Goal: Transaction & Acquisition: Purchase product/service

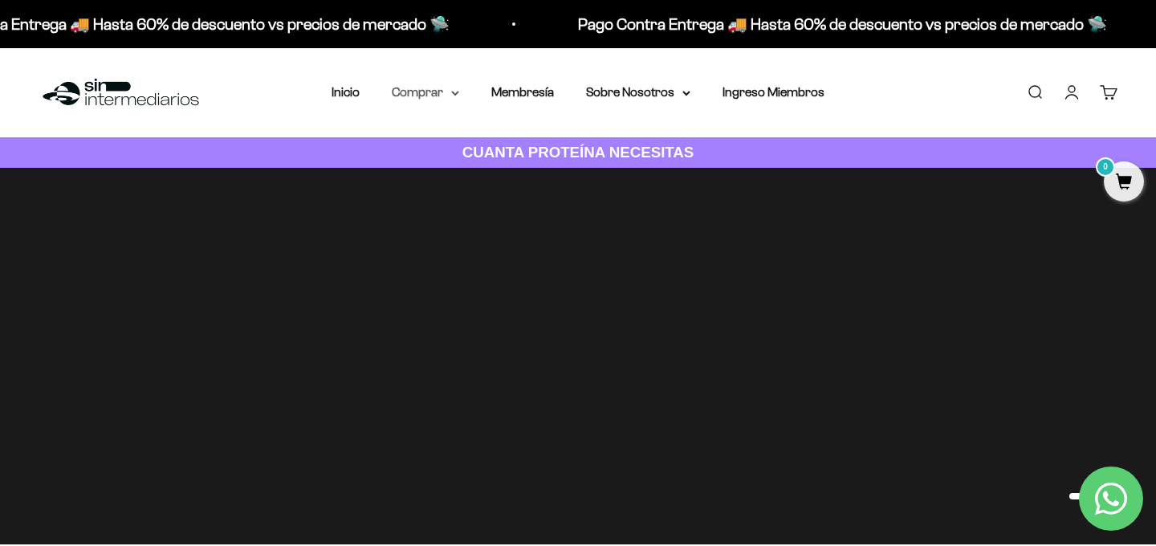
click at [424, 91] on summary "Comprar" at bounding box center [425, 92] width 67 height 21
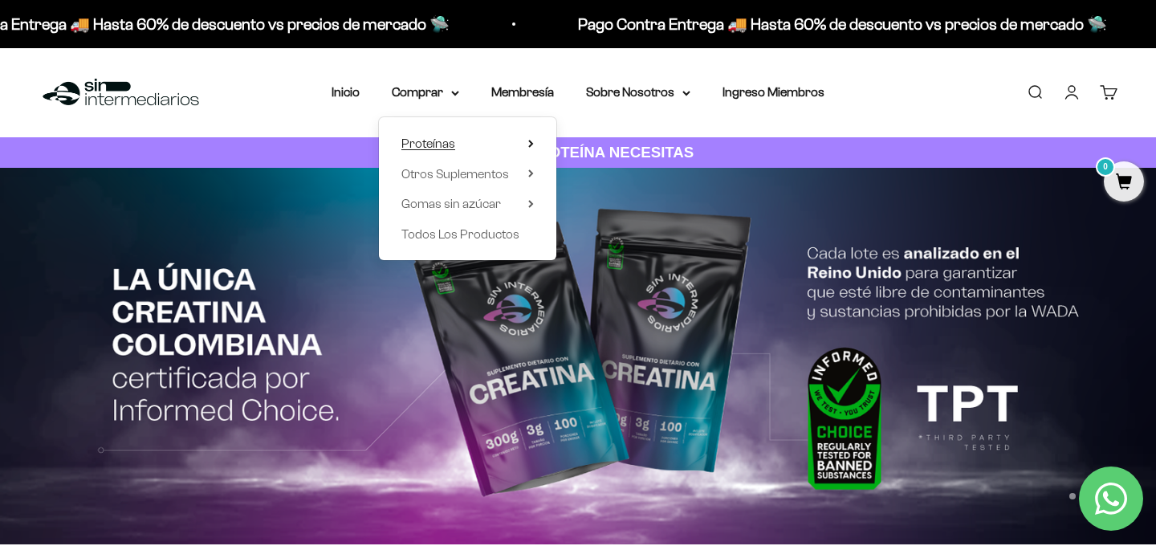
click at [531, 145] on icon at bounding box center [530, 143] width 3 height 6
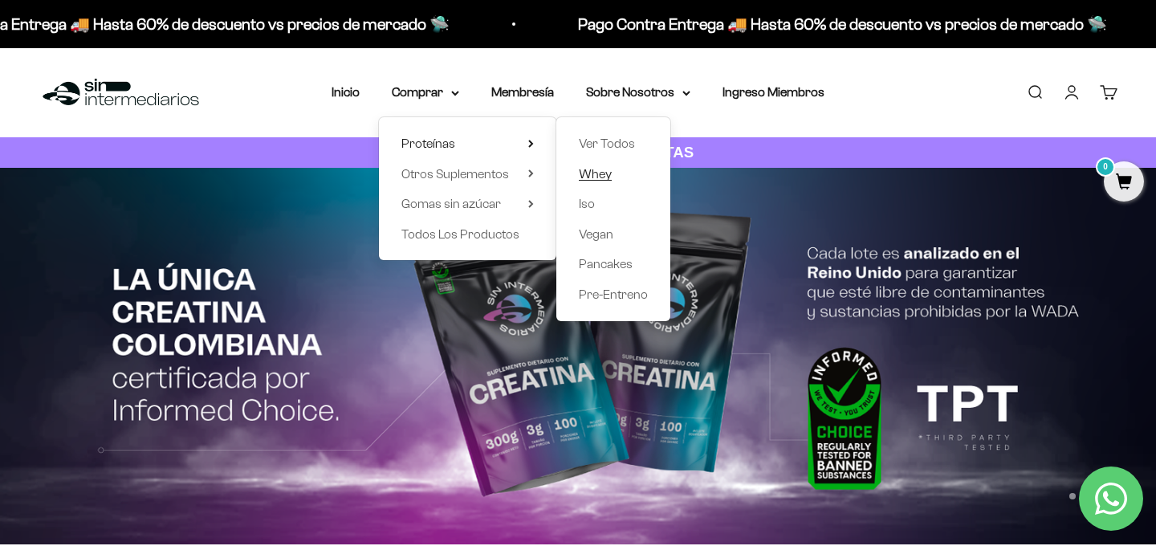
click at [626, 181] on link "Whey" at bounding box center [613, 174] width 69 height 21
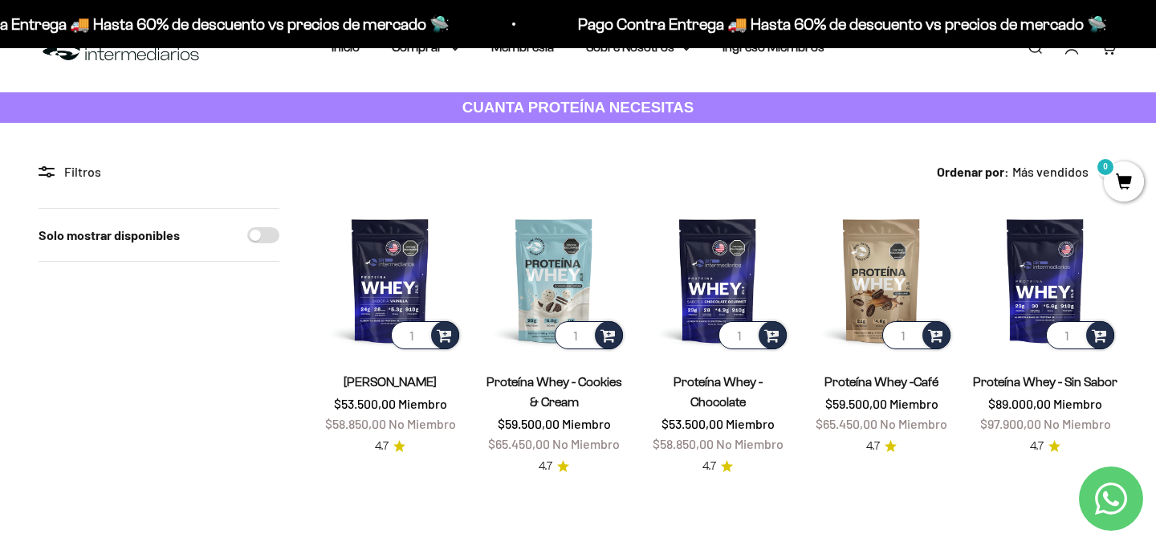
scroll to position [43, 0]
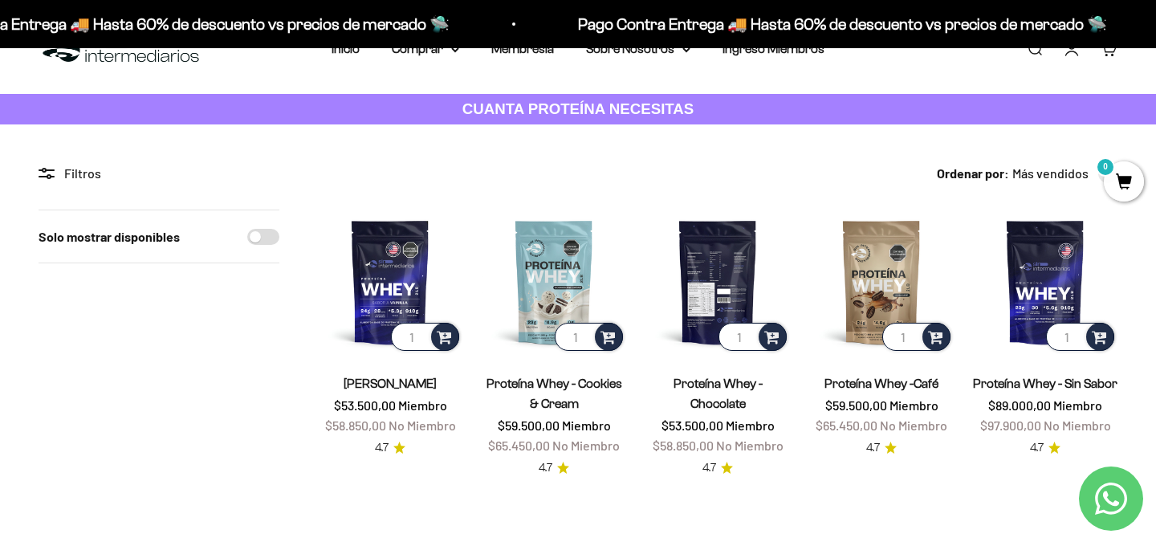
click at [719, 279] on img at bounding box center [717, 282] width 145 height 145
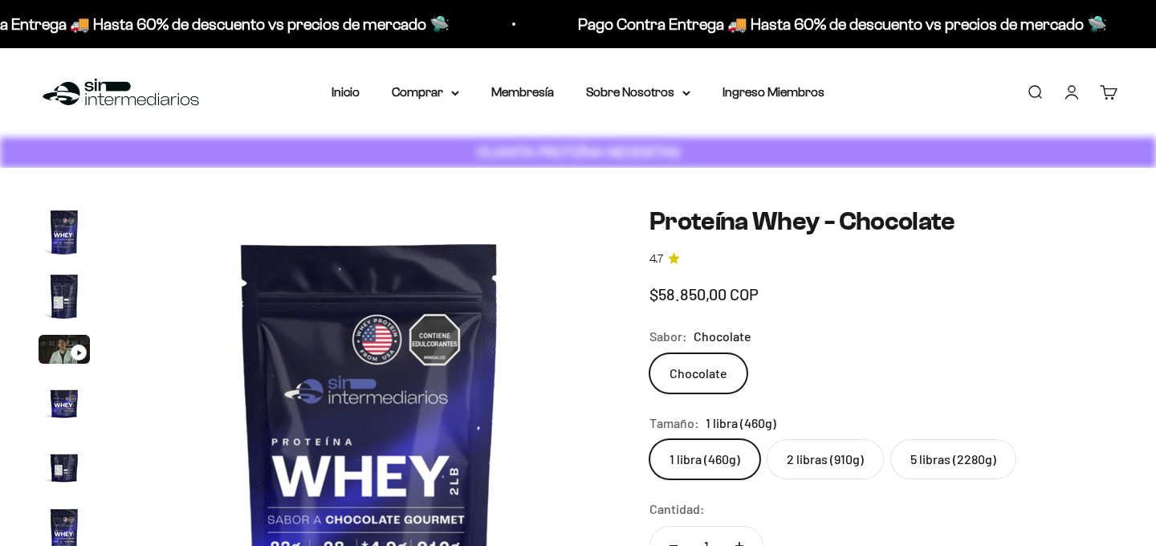
scroll to position [0, 2508]
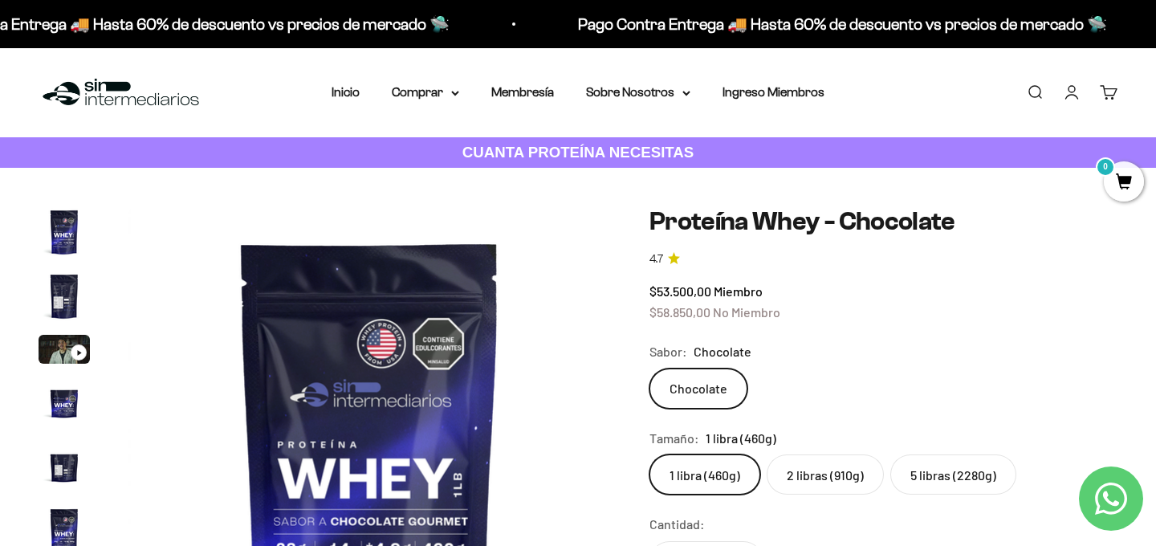
click at [819, 478] on label "2 libras (910g)" at bounding box center [825, 474] width 117 height 40
click at [649, 454] on input "2 libras (910g)" at bounding box center [649, 454] width 1 height 1
